Goal: Find specific page/section: Find specific page/section

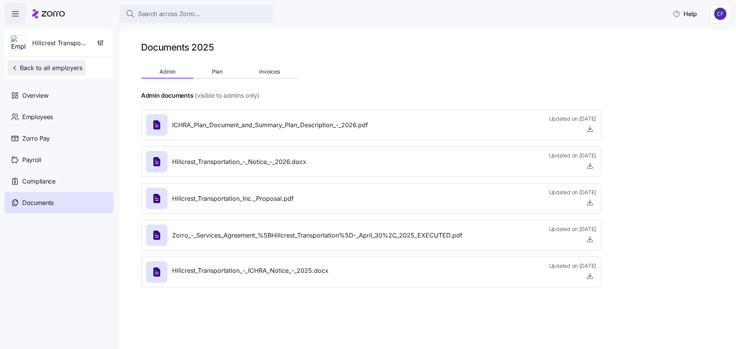
click at [52, 71] on span "Back to all employers" at bounding box center [47, 67] width 72 height 9
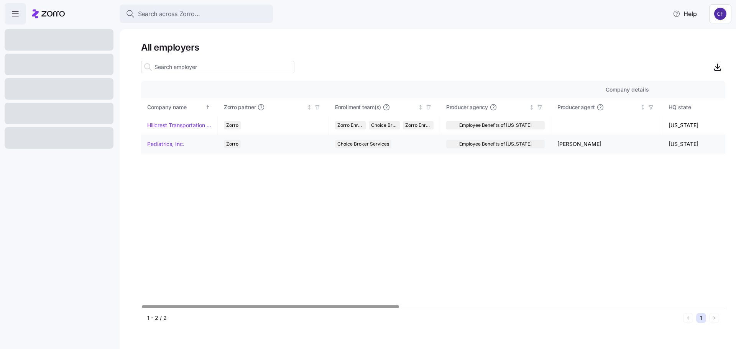
click at [177, 144] on link "Pediatrics, Inc." at bounding box center [165, 144] width 37 height 8
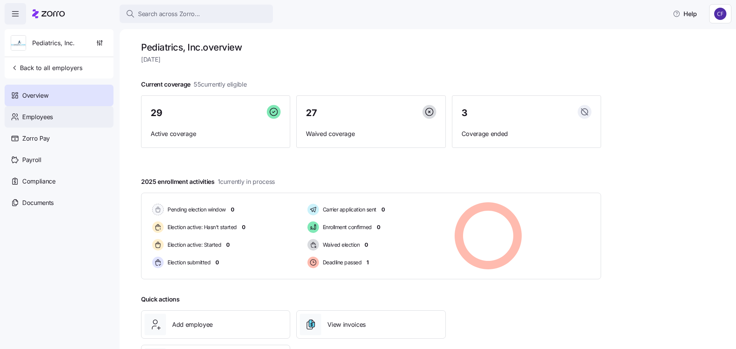
click at [64, 118] on div "Employees" at bounding box center [59, 116] width 109 height 21
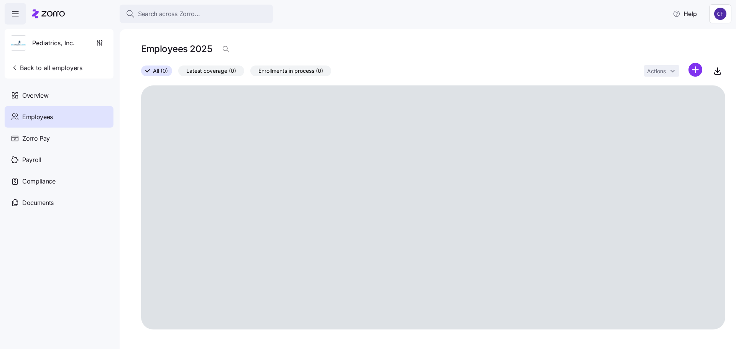
click at [50, 117] on span "Employees" at bounding box center [37, 117] width 31 height 10
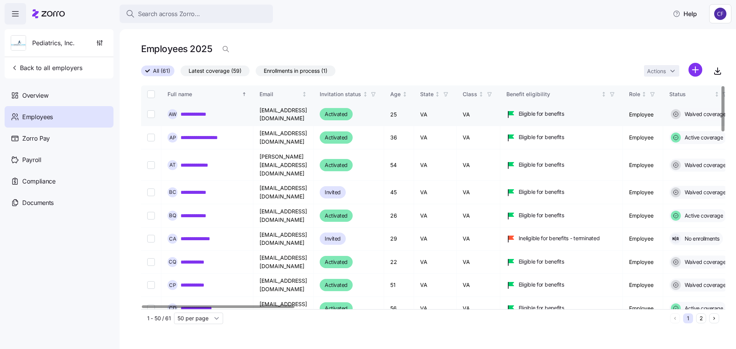
click at [206, 114] on link "**********" at bounding box center [198, 114] width 34 height 8
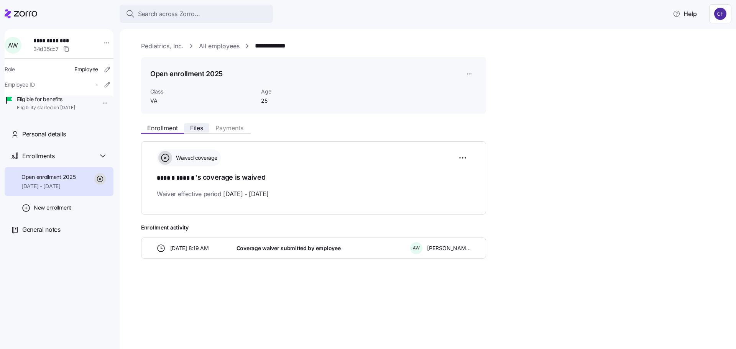
click at [201, 129] on span "Files" at bounding box center [196, 128] width 13 height 6
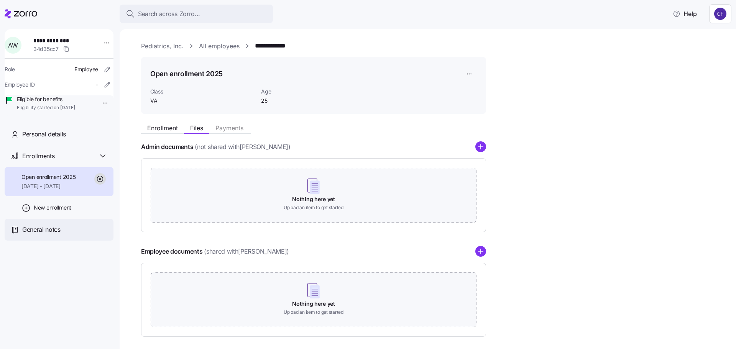
click at [47, 235] on span "General notes" at bounding box center [41, 230] width 38 height 10
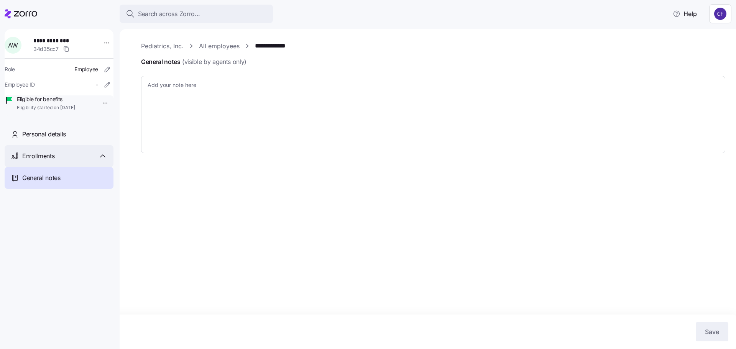
click at [46, 161] on span "Enrollments" at bounding box center [38, 156] width 32 height 10
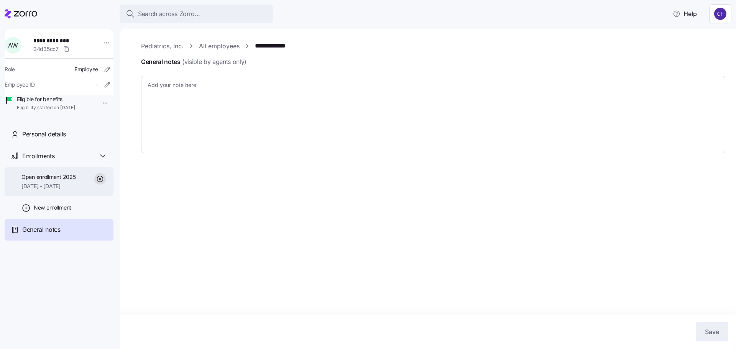
click at [49, 181] on span "Open enrollment 2025" at bounding box center [48, 177] width 54 height 8
type textarea "x"
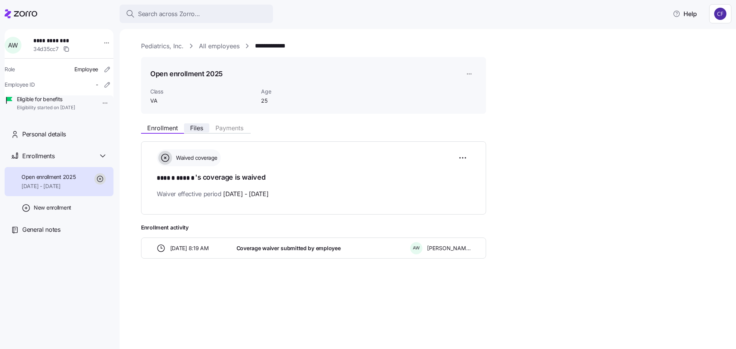
click at [197, 130] on span "Files" at bounding box center [196, 128] width 13 height 6
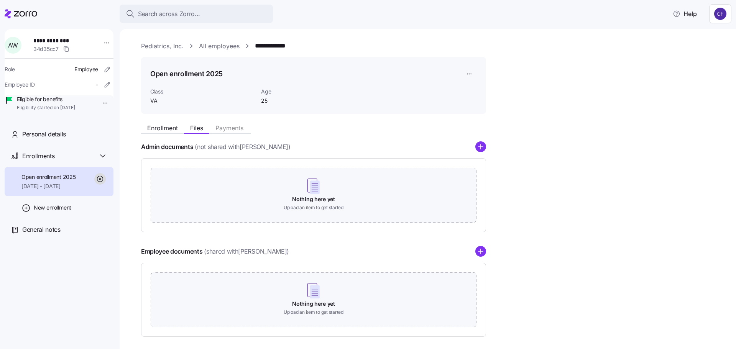
click at [165, 48] on link "Pediatrics, Inc." at bounding box center [162, 46] width 43 height 10
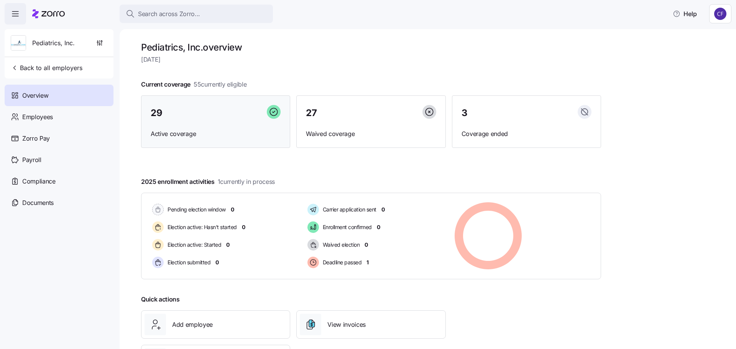
click at [239, 121] on div "29" at bounding box center [216, 113] width 130 height 16
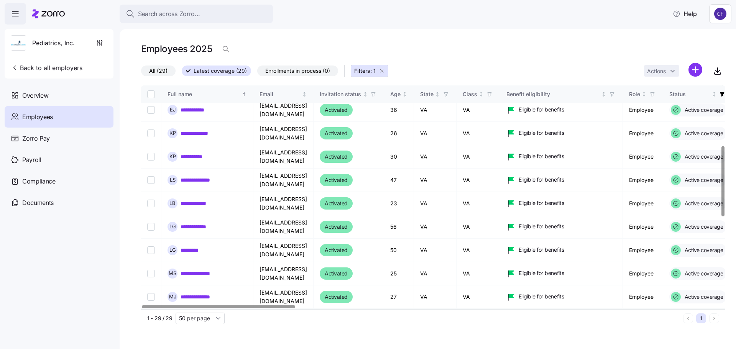
scroll to position [230, 0]
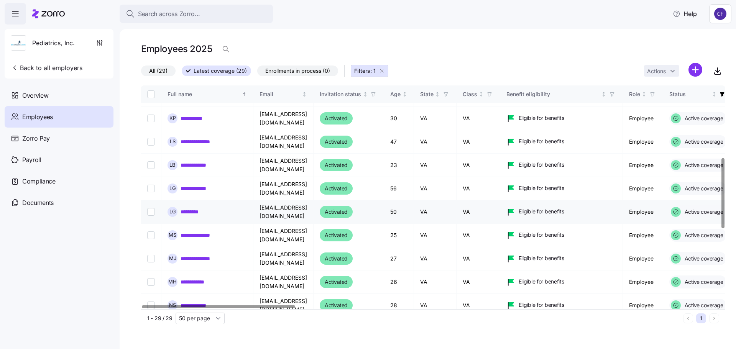
click at [193, 212] on link "*********" at bounding box center [192, 212] width 23 height 8
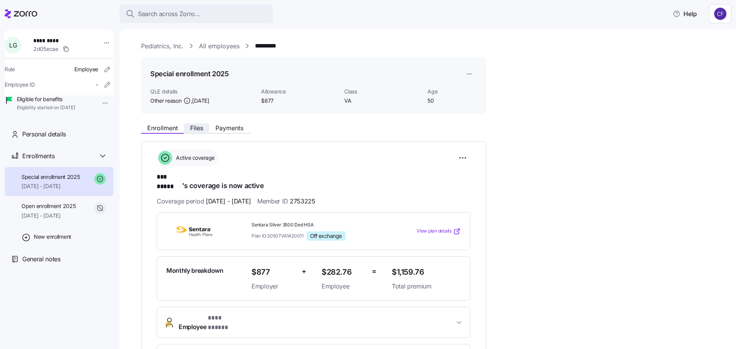
click at [198, 130] on span "Files" at bounding box center [196, 128] width 13 height 6
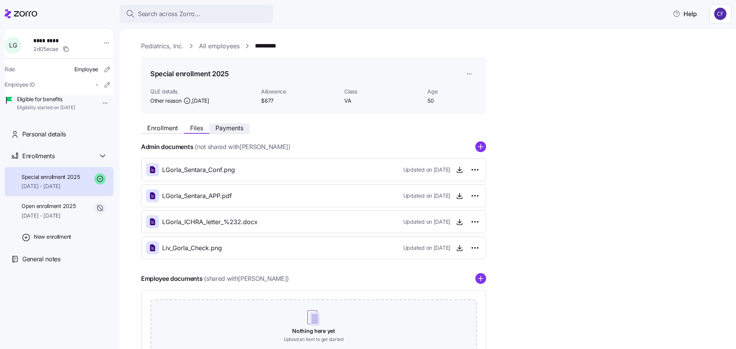
click at [233, 132] on button "Payments" at bounding box center [229, 127] width 40 height 9
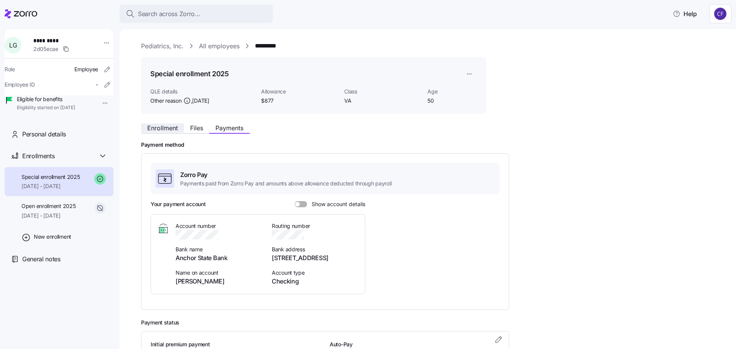
click at [163, 128] on span "Enrollment" at bounding box center [162, 128] width 31 height 6
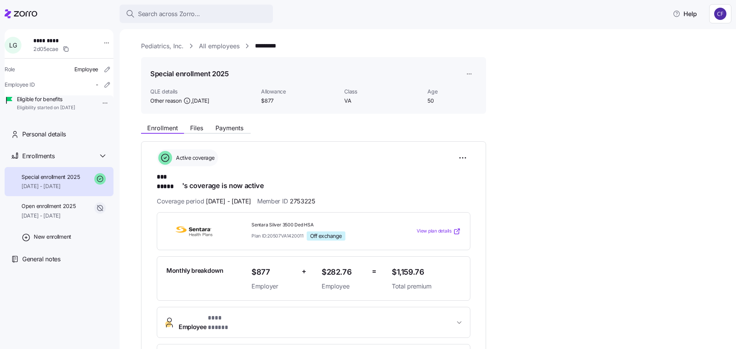
click at [212, 48] on link "All employees" at bounding box center [219, 46] width 41 height 10
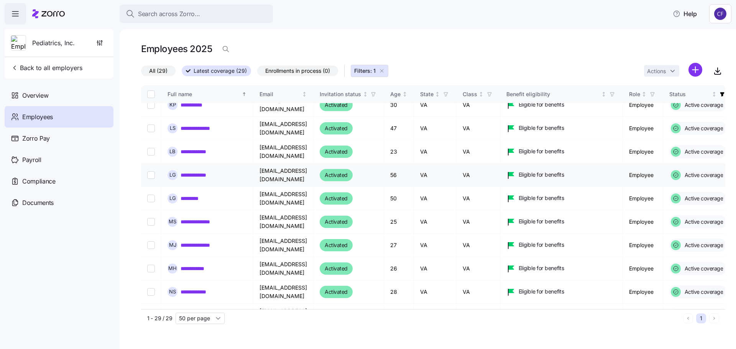
scroll to position [165, 0]
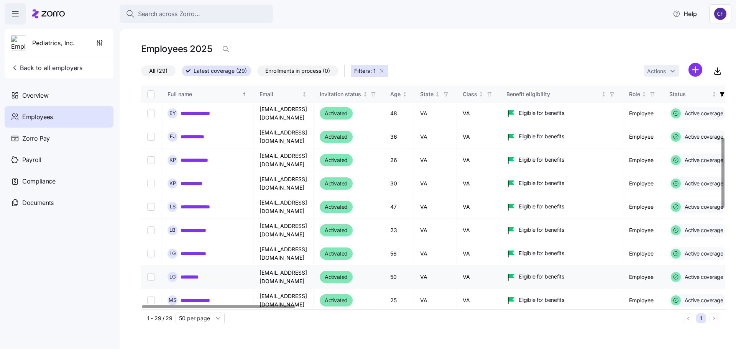
click at [189, 278] on link "*********" at bounding box center [192, 277] width 23 height 8
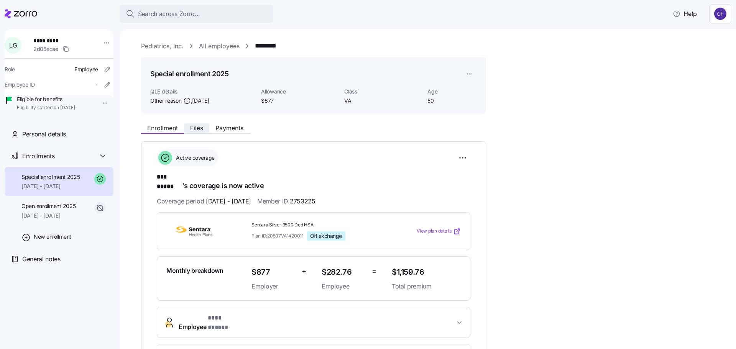
click at [198, 130] on span "Files" at bounding box center [196, 128] width 13 height 6
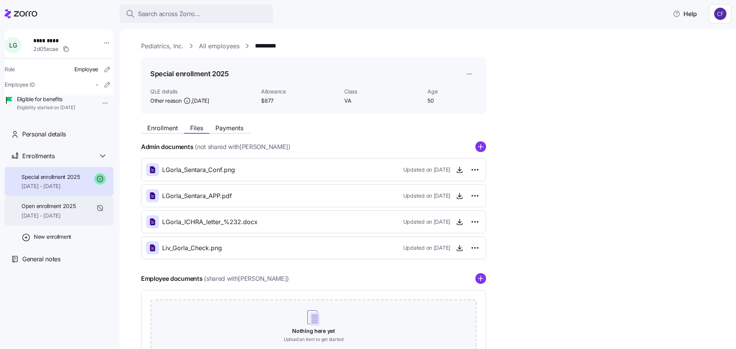
click at [70, 210] on span "Open enrollment 2025" at bounding box center [48, 206] width 54 height 8
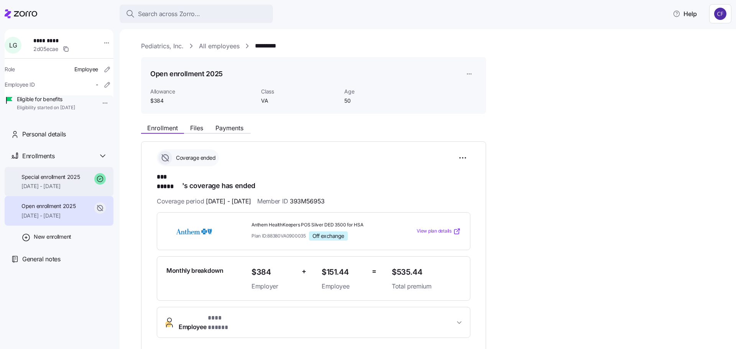
click at [72, 190] on span "[DATE] - [DATE]" at bounding box center [50, 187] width 59 height 8
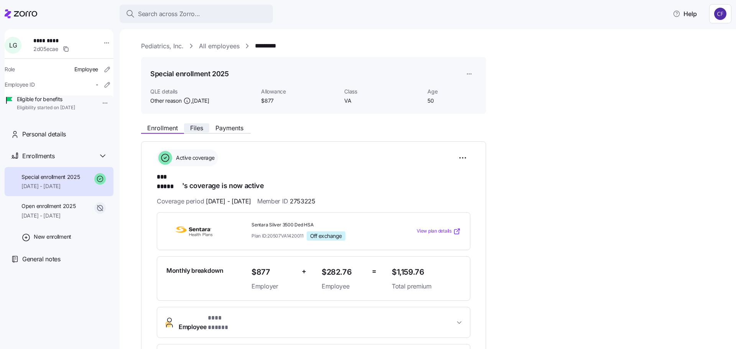
click at [202, 130] on span "Files" at bounding box center [196, 128] width 13 height 6
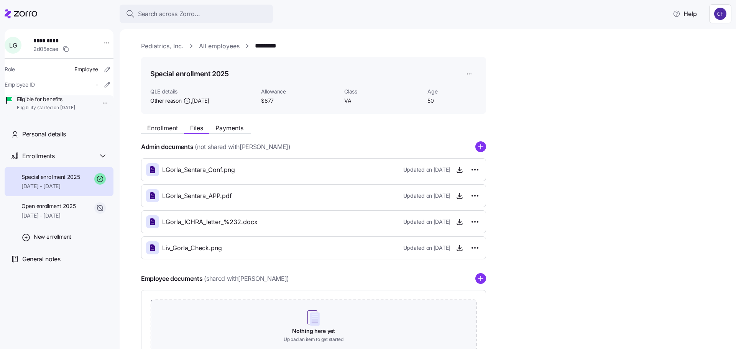
click at [154, 45] on link "Pediatrics, Inc." at bounding box center [162, 46] width 43 height 10
